Goal: Task Accomplishment & Management: Complete application form

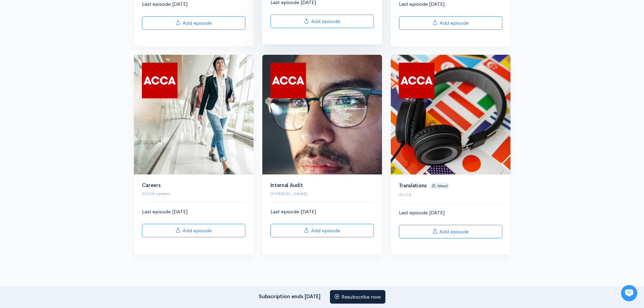
scroll to position [270, 0]
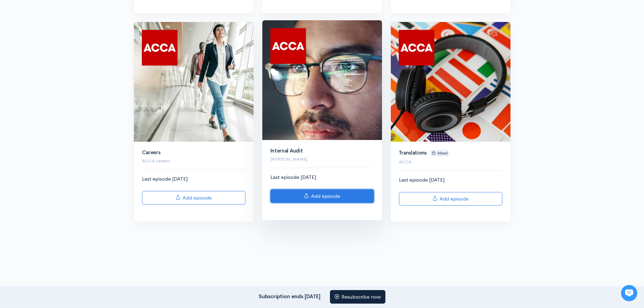
click at [310, 198] on link "Add episode" at bounding box center [321, 196] width 103 height 14
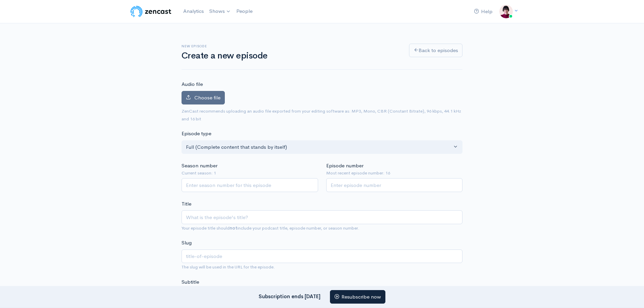
click at [207, 98] on span "Choose file" at bounding box center [207, 97] width 26 height 6
click at [0, 0] on input "Choose file" at bounding box center [0, 0] width 0 height 0
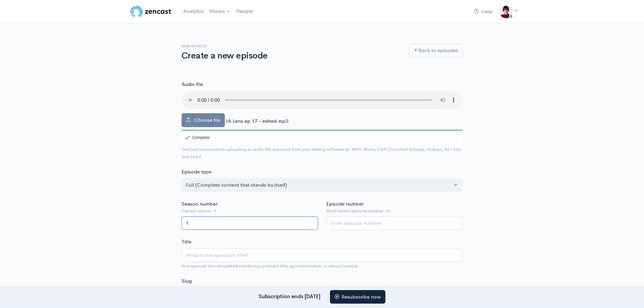
type input "1"
click at [311, 222] on input "1" at bounding box center [249, 223] width 137 height 14
click at [454, 220] on input "1" at bounding box center [394, 223] width 137 height 14
click at [455, 225] on input "16" at bounding box center [394, 223] width 137 height 14
type input "17"
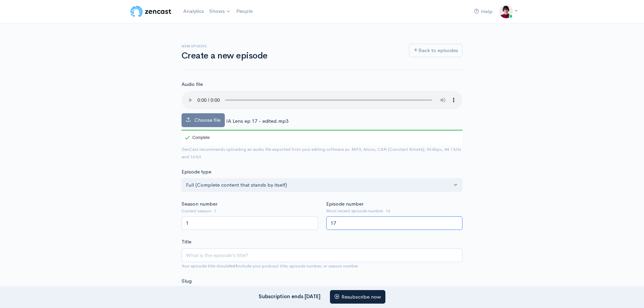
click at [455, 221] on input "17" at bounding box center [394, 223] width 137 height 14
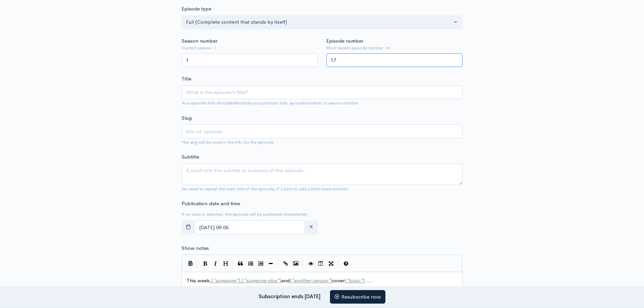
scroll to position [169, 0]
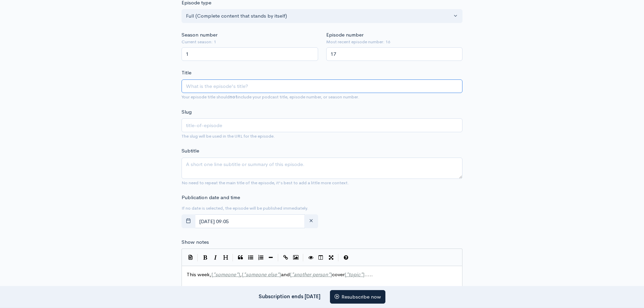
click at [224, 90] on input "Title" at bounding box center [321, 86] width 281 height 14
click at [210, 87] on input "Title" at bounding box center [321, 86] width 281 height 14
type input "I"
type input "i"
type input "Int"
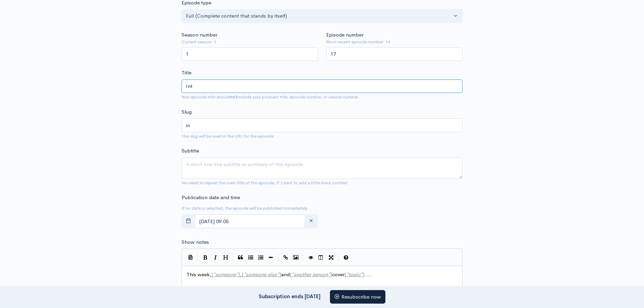
type input "int"
type input "Inter"
type input "inter"
type input "Intern"
type input "intern"
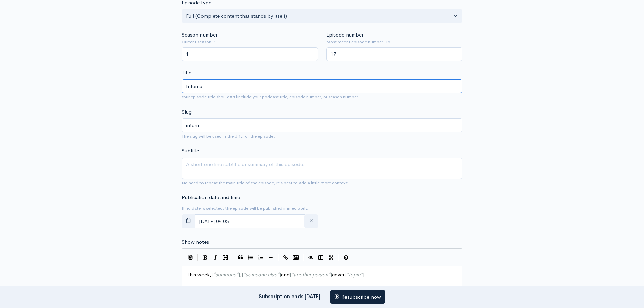
type input "Internal"
type input "internal"
type input "Internal A"
type input "internal-a"
type input "Internal Au"
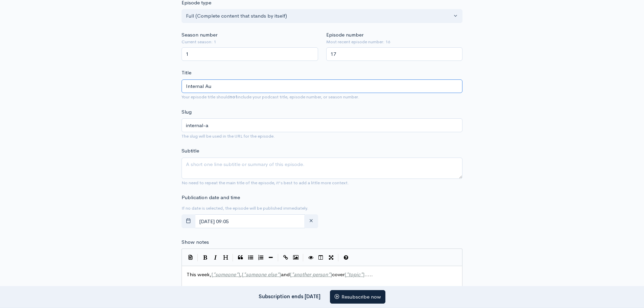
type input "internal-au"
type input "Internal Aud"
type input "internal-aud"
type input "Internal Audi"
type input "internal-audi"
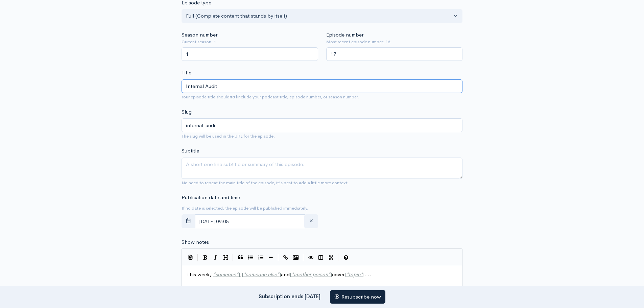
type input "Internal Audit"
type input "internal-audit"
type input "Internal Audit L"
type input "internal-audit-l"
type input "Internal Audit Le"
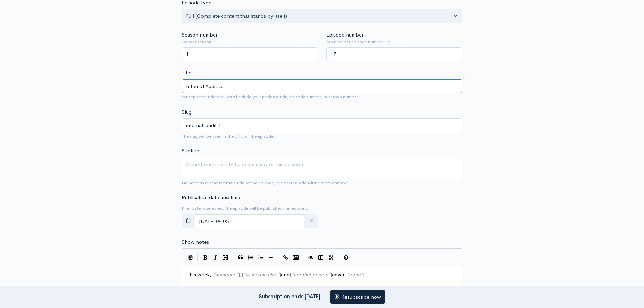
type input "internal-audit-le"
type input "Internal Audit Len"
type input "internal-audit-len"
type input "Internal Audit Lens"
type input "internal-audit-lens"
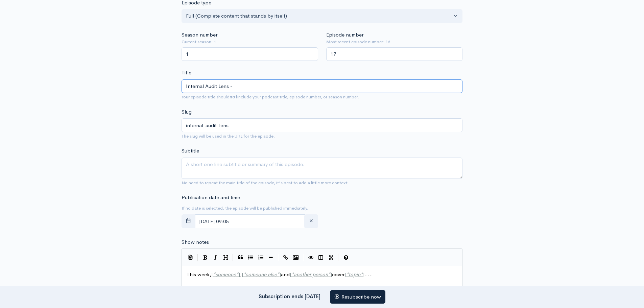
type input "Internal Audit Lens - T"
type input "internal-audit-lens-t"
type input "Internal Audit Lens - The"
type input "internal-audit-lens-the"
type input "Internal Audit Lens - The G"
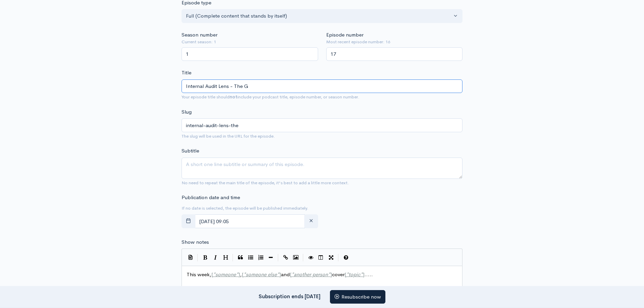
type input "internal-audit-lens-the-g"
type input "Internal Audit Lens - The Gov"
type input "internal-audit-lens-the-gov"
type input "Internal Audit Lens - The Gover"
type input "internal-audit-lens-the-gover"
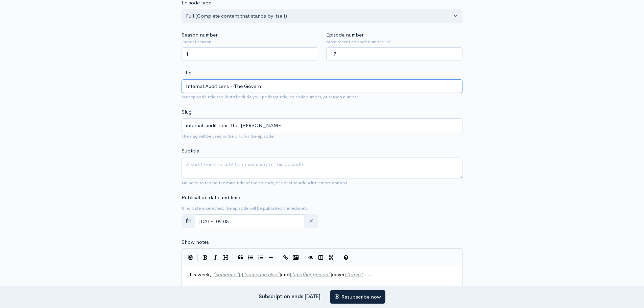
type input "Internal Audit Lens - The Governa"
type input "internal-audit-lens-the-governa"
type input "Internal Audit Lens - The Governanc"
type input "internal-audit-lens-the-governanc"
type input "Internal Audit Lens - The Governance"
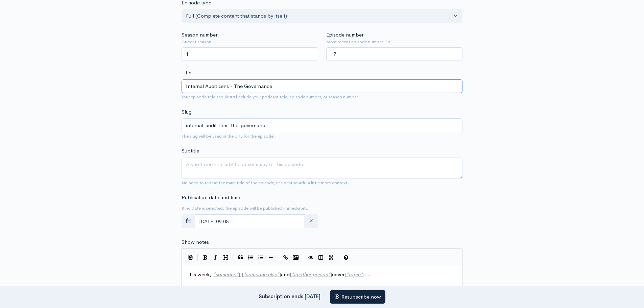
type input "internal-audit-lens-the-governance"
type input "Internal Audit Lens - The Governance a"
type input "internal-audit-lens-the-governance-a"
type input "Internal Audit Lens - The Governance ar"
type input "internal-audit-lens-the-governance-ar"
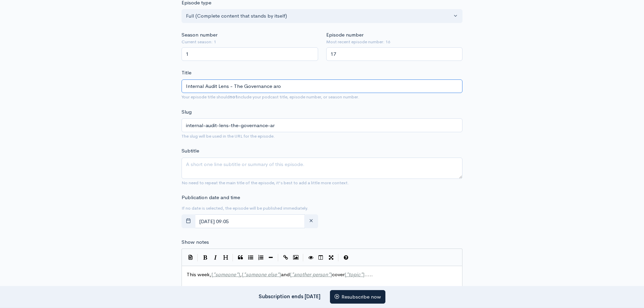
type input "Internal Audit Lens - The Governance arou"
type input "internal-audit-lens-the-governance-arou"
type input "Internal Audit Lens - The Governance around"
type input "internal-audit-lens-the-governance-around"
type input "Internal Audit Lens - The Governance around A"
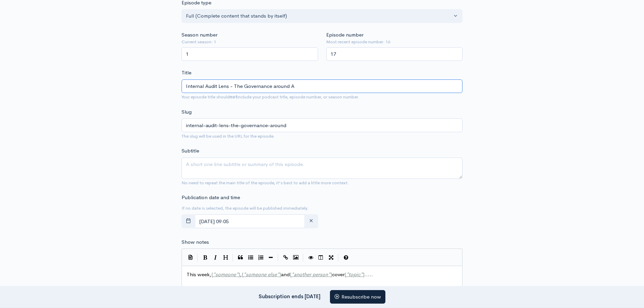
type input "internal-audit-lens-the-governance-around-a"
type input "Internal Audit Lens - The Governance around AI"
type input "internal-audit-lens-the-governance-around-ai"
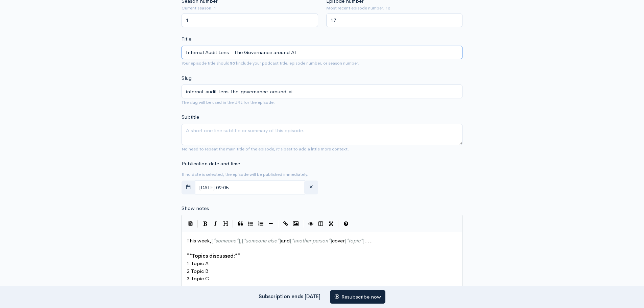
scroll to position [237, 0]
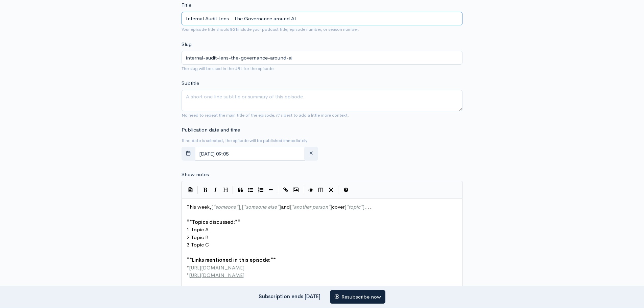
type input "Internal Audit Lens - The Governance around AI"
click at [186, 97] on textarea "Subtitle" at bounding box center [321, 100] width 281 height 21
click at [215, 96] on textarea "Subtitle" at bounding box center [321, 100] width 281 height 21
paste textarea "Strong governance around artificial intelligence fosters better innovation so t…"
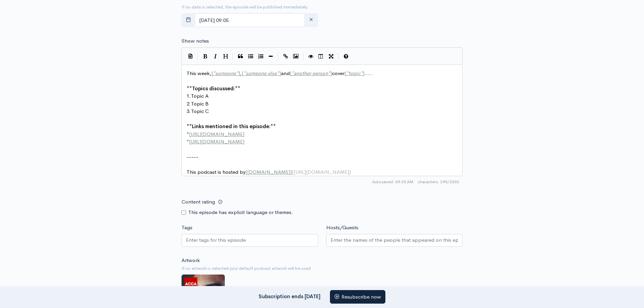
scroll to position [372, 0]
type textarea "Strong governance around artificial intelligence fosters better innovation so t…"
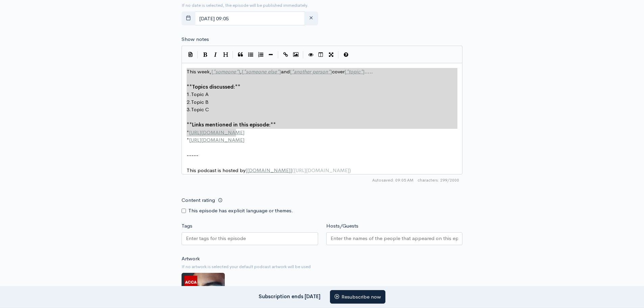
type textarea "This week, [*someone*], [*someone else*] and [*another person*] cover [*topic*]…"
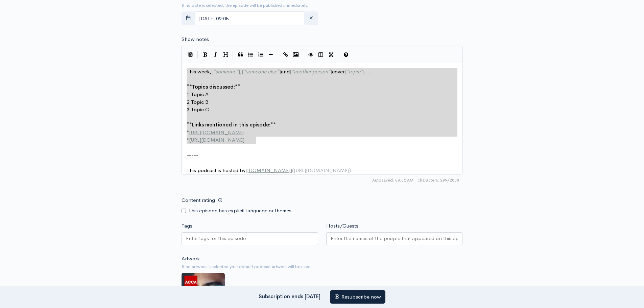
drag, startPoint x: 187, startPoint y: 70, endPoint x: 258, endPoint y: 139, distance: 99.4
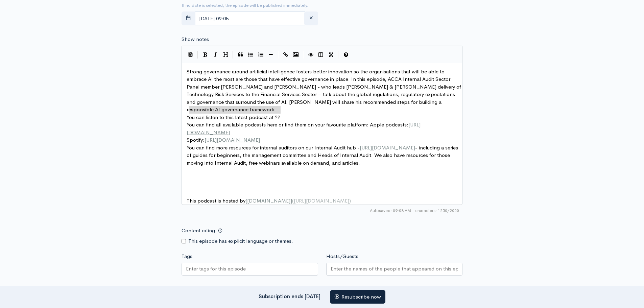
type textarea "You can listen to this latest podcast at ??"
drag, startPoint x: 287, startPoint y: 109, endPoint x: 187, endPoint y: 109, distance: 99.3
click at [187, 144] on span "You can find more resources for internal auditors on our Internal Audit hub - h…" at bounding box center [323, 155] width 273 height 22
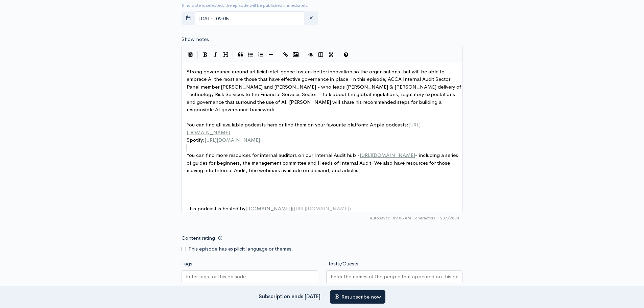
click at [368, 121] on span "You can find all available podcasts here or find them on your favourite platfor…" at bounding box center [304, 128] width 234 height 14
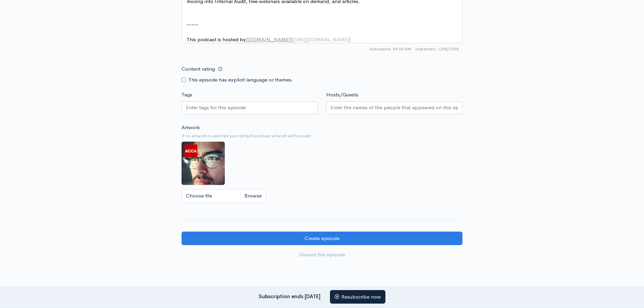
scroll to position [574, 0]
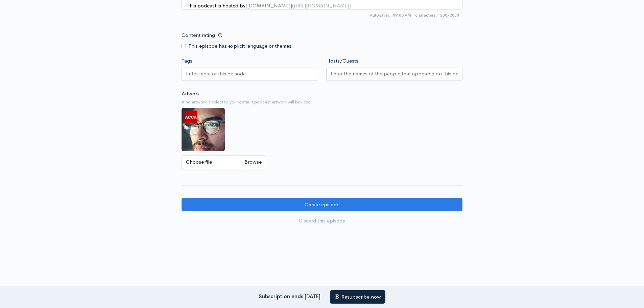
click at [228, 72] on input "Tags" at bounding box center [216, 74] width 61 height 8
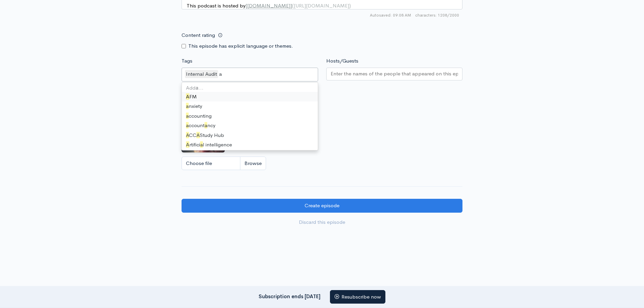
type input "ar"
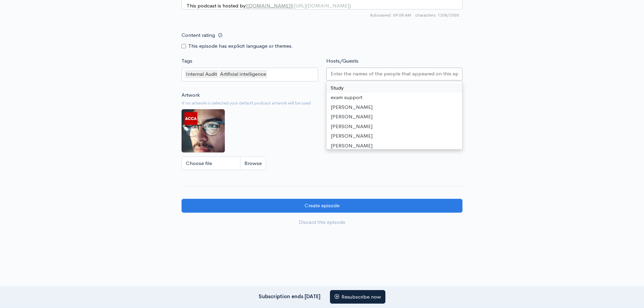
click at [342, 74] on input "Hosts/Guests" at bounding box center [394, 74] width 128 height 8
type input "john"
type input "jona"
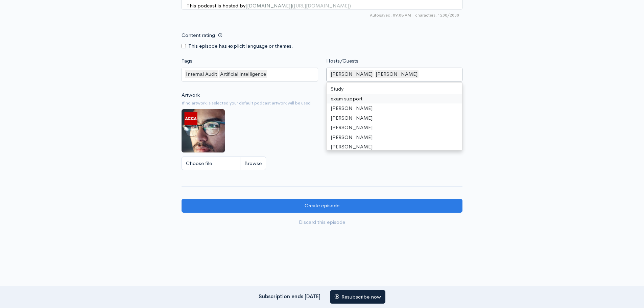
click at [271, 125] on div "Artwork If no artwork is selected your default podcast artwork will be used Cho…" at bounding box center [321, 132] width 281 height 83
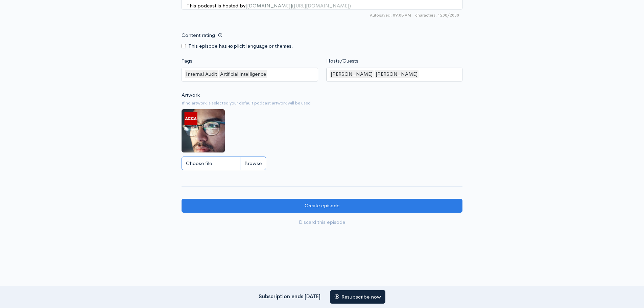
click at [252, 157] on input "Choose file" at bounding box center [223, 163] width 84 height 14
type input "C:\fakepath\ialens_ 1400x1400.jpg"
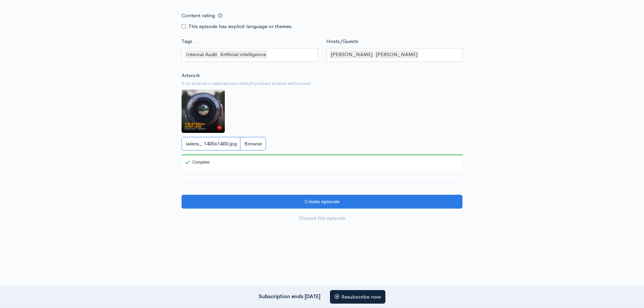
scroll to position [604, 0]
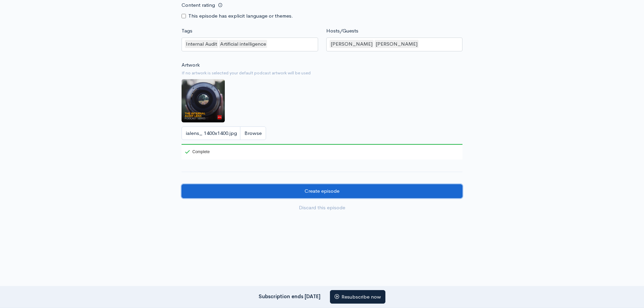
click at [327, 186] on input "Create episode" at bounding box center [321, 191] width 281 height 14
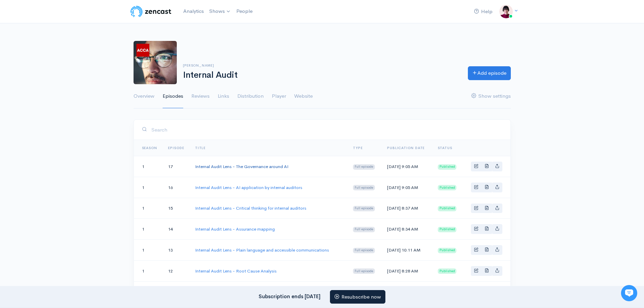
click at [229, 166] on link "Internal Audit Lens - The Governance around AI" at bounding box center [241, 167] width 93 height 6
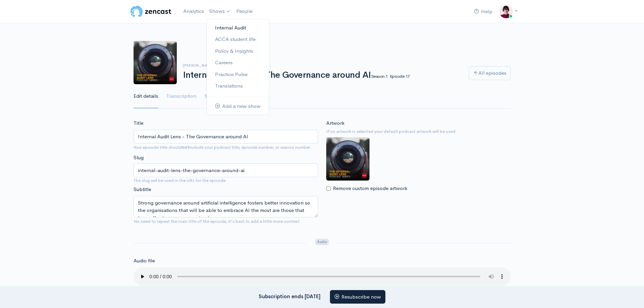
click at [223, 28] on link "Internal Audit" at bounding box center [238, 28] width 62 height 12
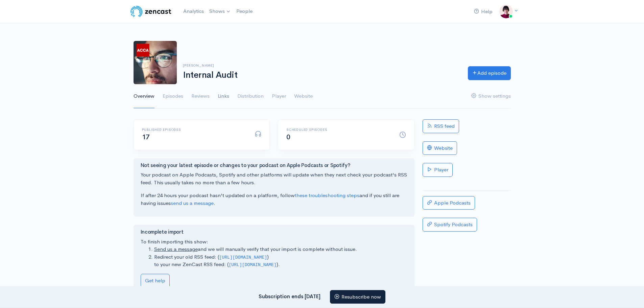
click at [227, 95] on link "Links" at bounding box center [223, 96] width 11 height 24
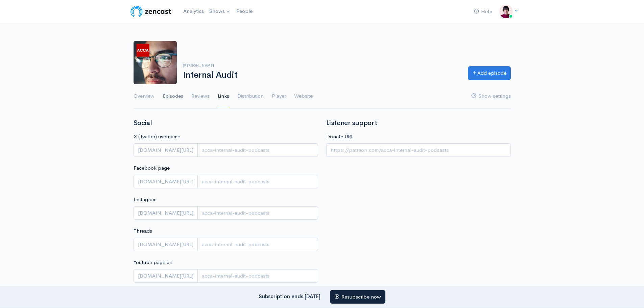
click at [173, 94] on link "Episodes" at bounding box center [173, 96] width 21 height 24
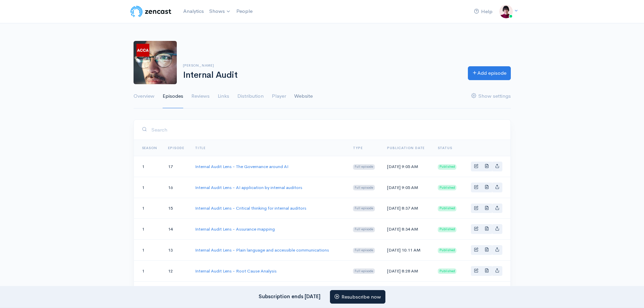
click at [301, 92] on link "Website" at bounding box center [303, 96] width 19 height 24
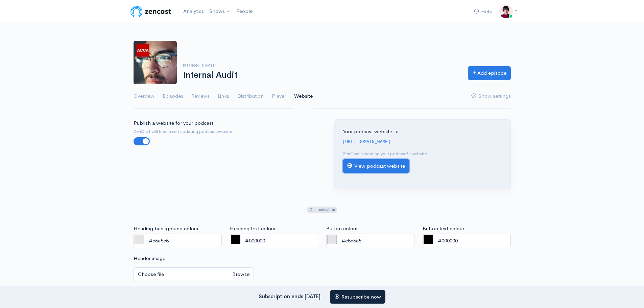
click at [371, 165] on link "View podcast website" at bounding box center [376, 166] width 67 height 14
click at [187, 8] on link "Analytics" at bounding box center [193, 11] width 26 height 15
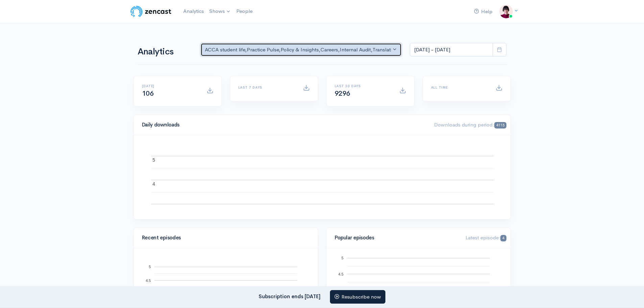
click at [394, 49] on button "ACCA student life , Practice Pulse , Policy & Insights , Careers , Internal Aud…" at bounding box center [300, 50] width 201 height 14
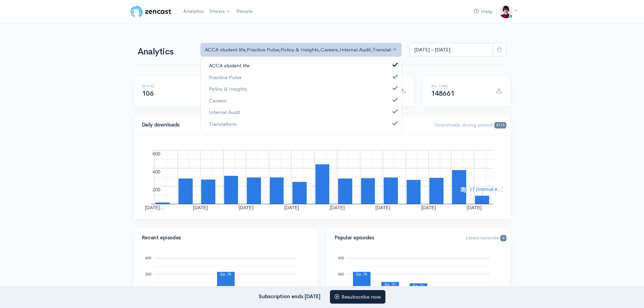
click at [394, 64] on span at bounding box center [395, 63] width 3 height 5
click at [393, 75] on link "Practice Pulse" at bounding box center [301, 77] width 201 height 12
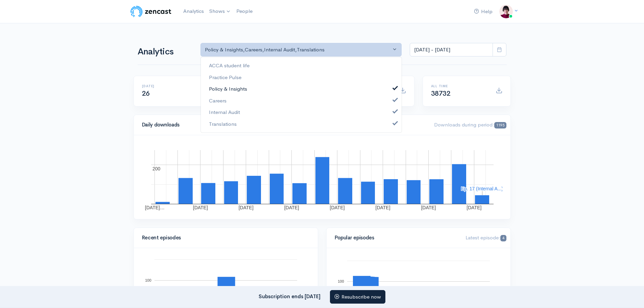
click at [393, 90] on link "Policy & Insights" at bounding box center [301, 89] width 201 height 12
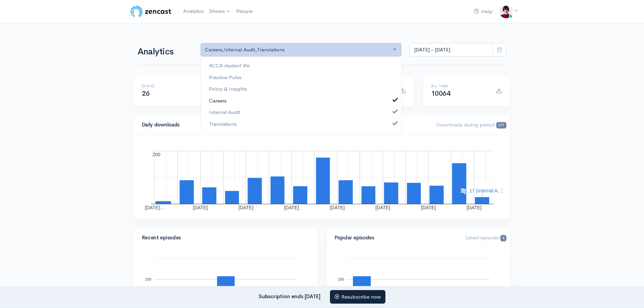
click at [394, 100] on span at bounding box center [395, 98] width 3 height 5
select select "14397"
